Goal: Find contact information: Find contact information

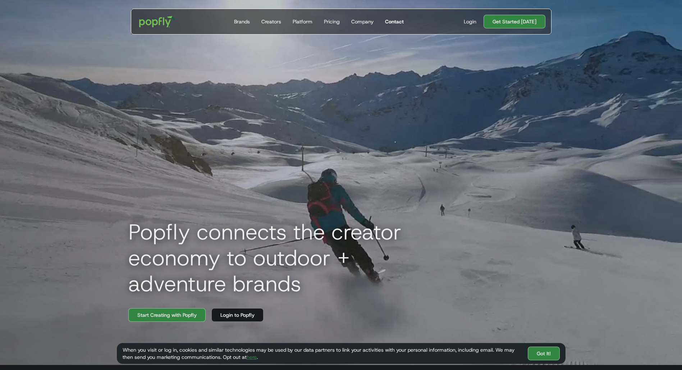
click at [394, 22] on div "Contact" at bounding box center [394, 21] width 19 height 7
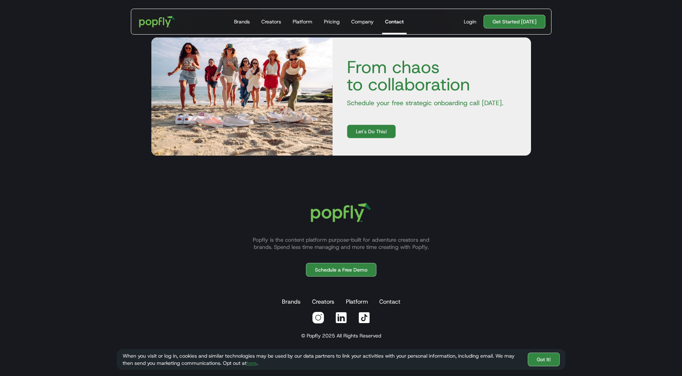
scroll to position [310, 0]
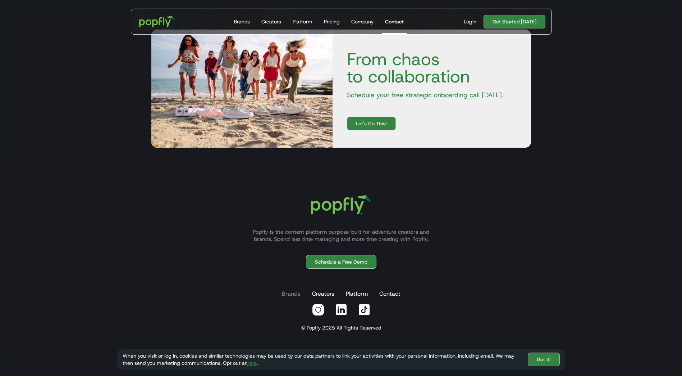
click at [292, 296] on link "Brands" at bounding box center [292, 293] width 22 height 14
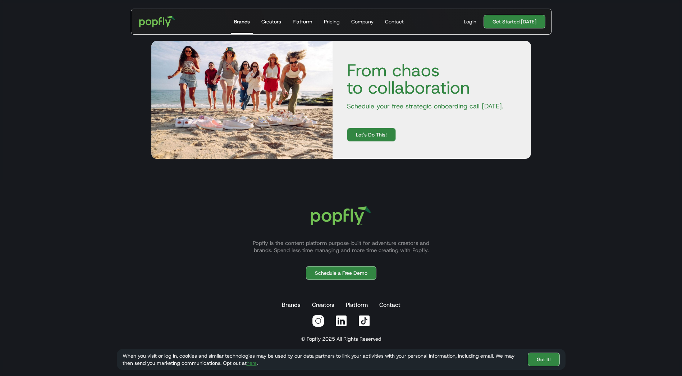
scroll to position [1342, 0]
